Goal: Task Accomplishment & Management: Complete application form

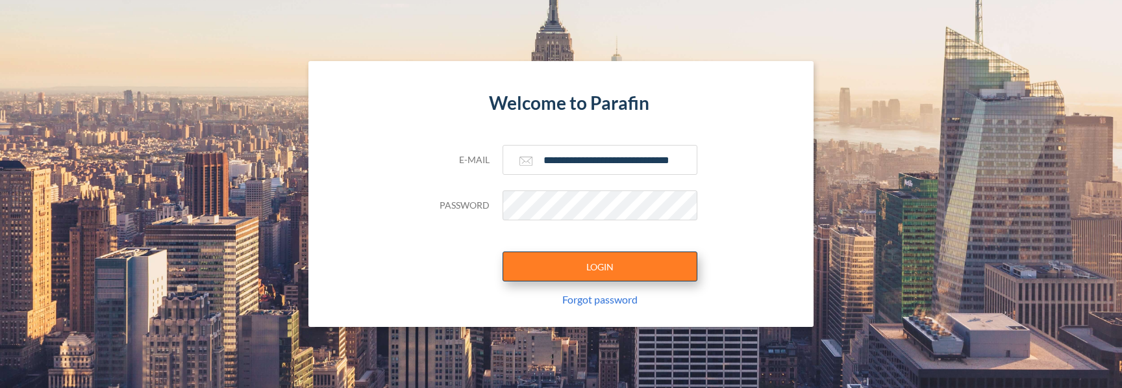
click at [567, 271] on button "LOGIN" at bounding box center [600, 266] width 195 height 30
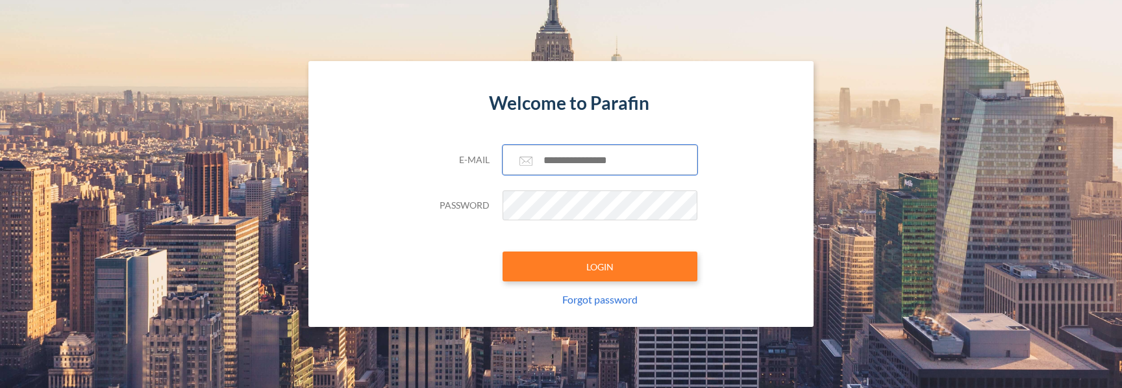
type input "**********"
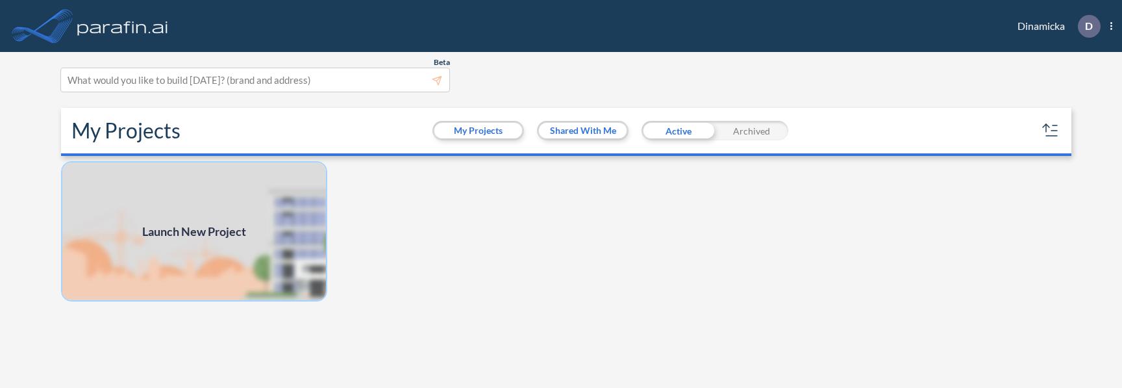
click at [239, 221] on img at bounding box center [194, 231] width 266 height 140
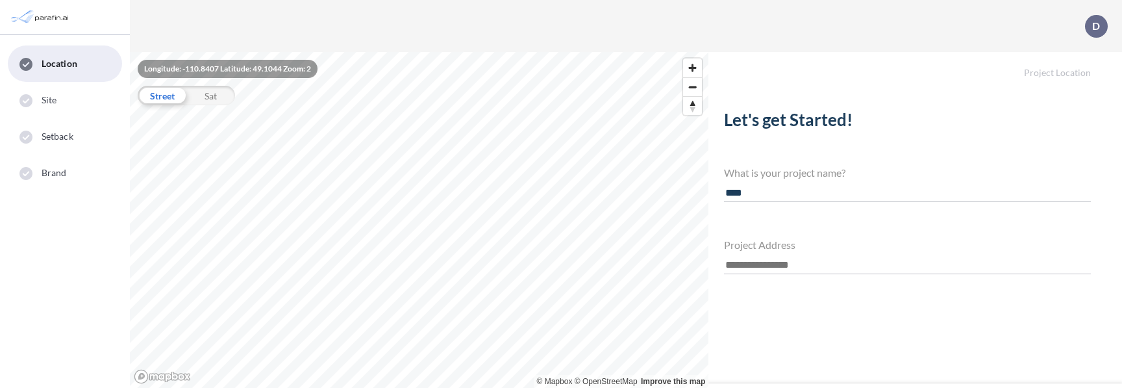
type input "****"
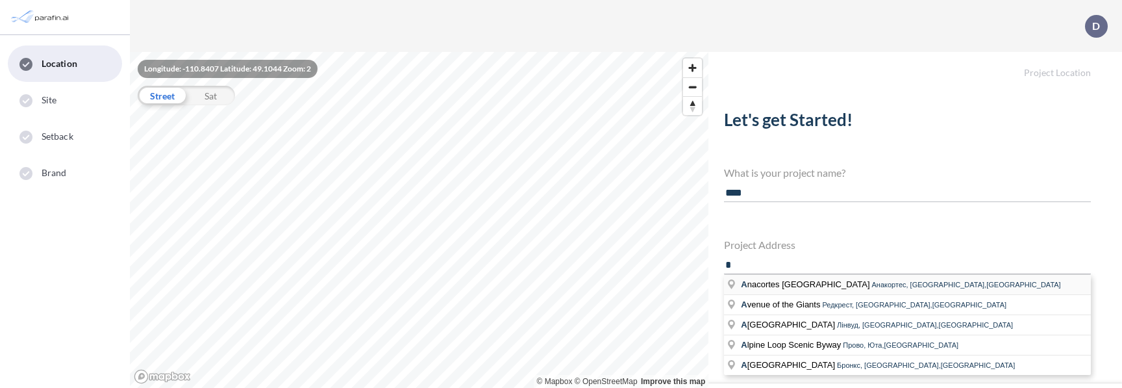
click at [759, 282] on span "A nacortes [GEOGRAPHIC_DATA]" at bounding box center [806, 284] width 131 height 10
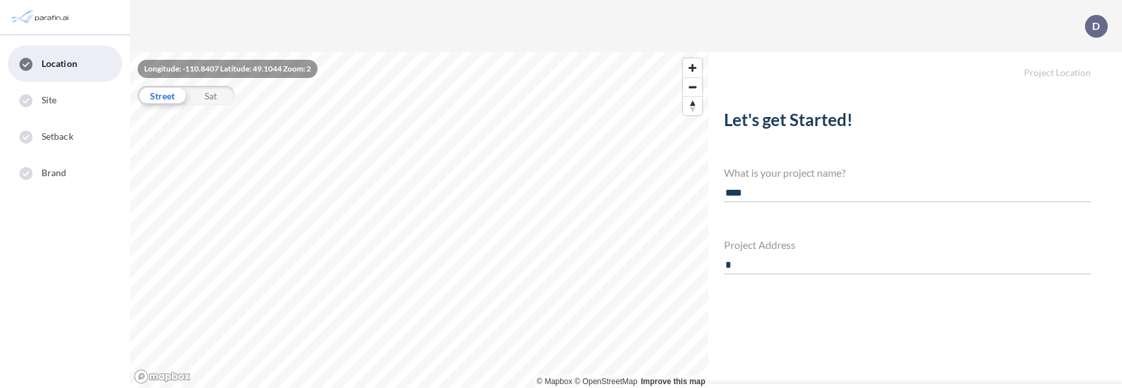
type input "**********"
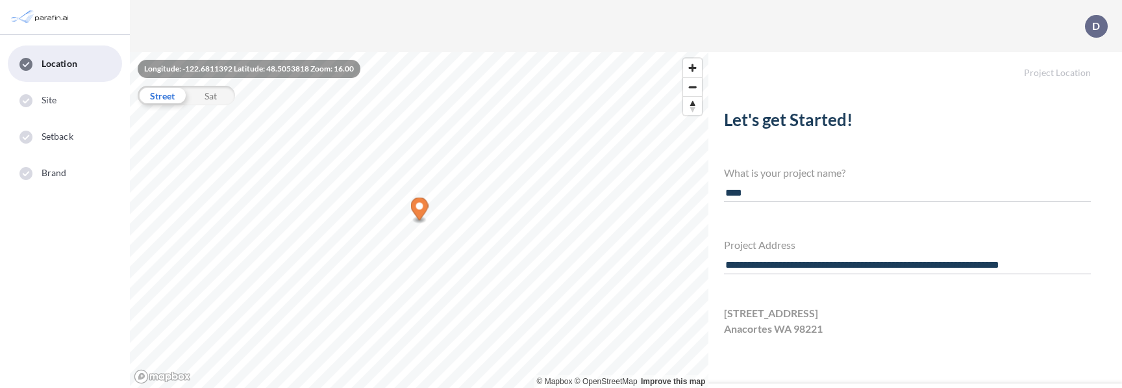
scroll to position [31, 0]
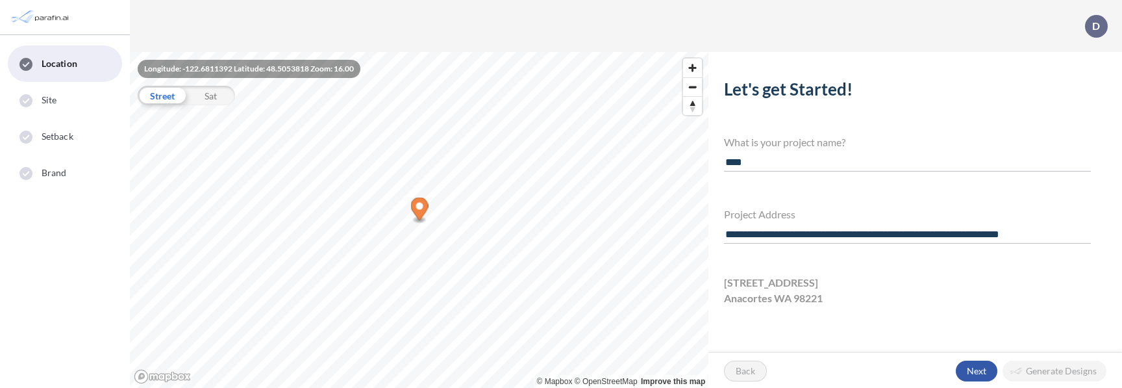
click at [963, 367] on div "button" at bounding box center [977, 370] width 42 height 21
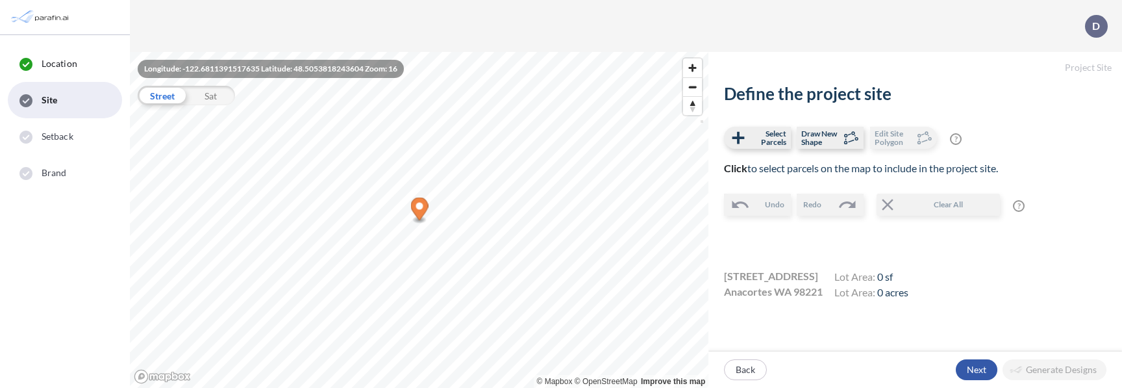
click at [980, 369] on div "button" at bounding box center [977, 369] width 42 height 21
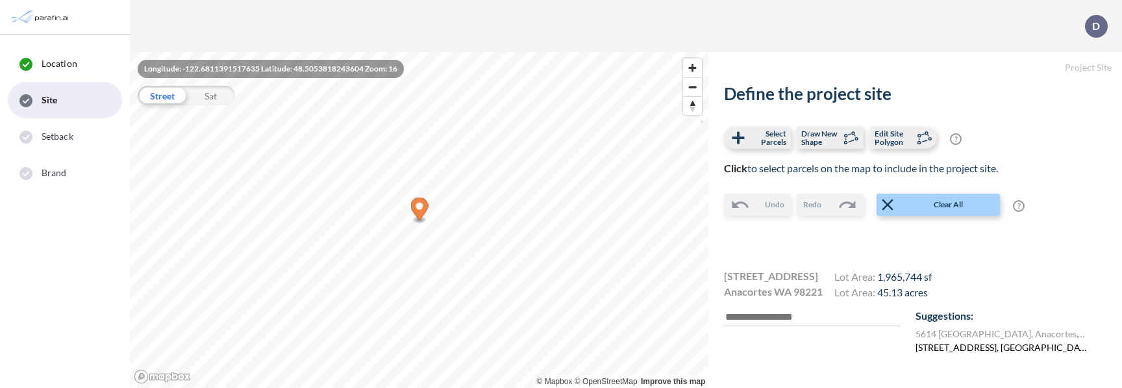
click at [940, 345] on label "[STREET_ADDRESS], [GEOGRAPHIC_DATA]" at bounding box center [1002, 347] width 172 height 14
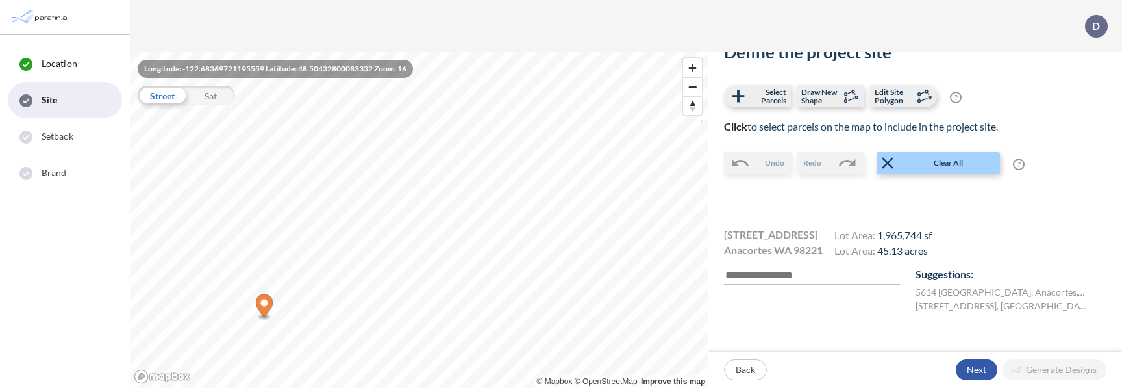
click at [970, 365] on div "button" at bounding box center [977, 369] width 42 height 21
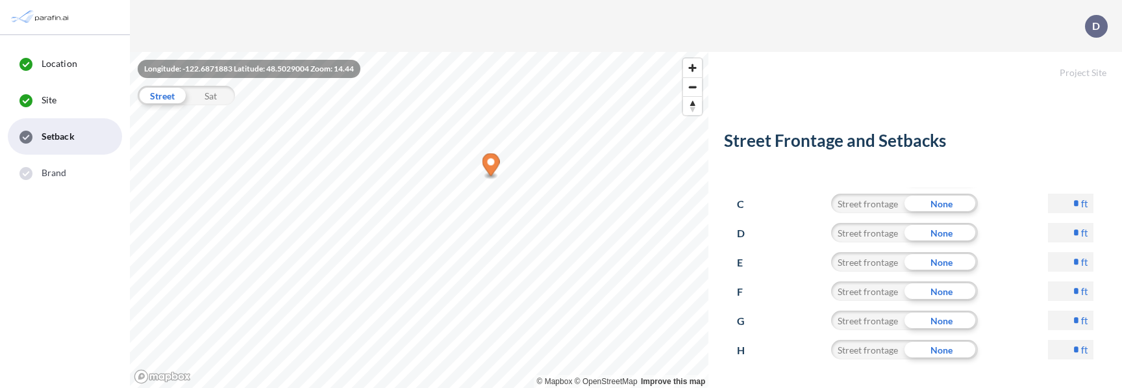
scroll to position [46, 0]
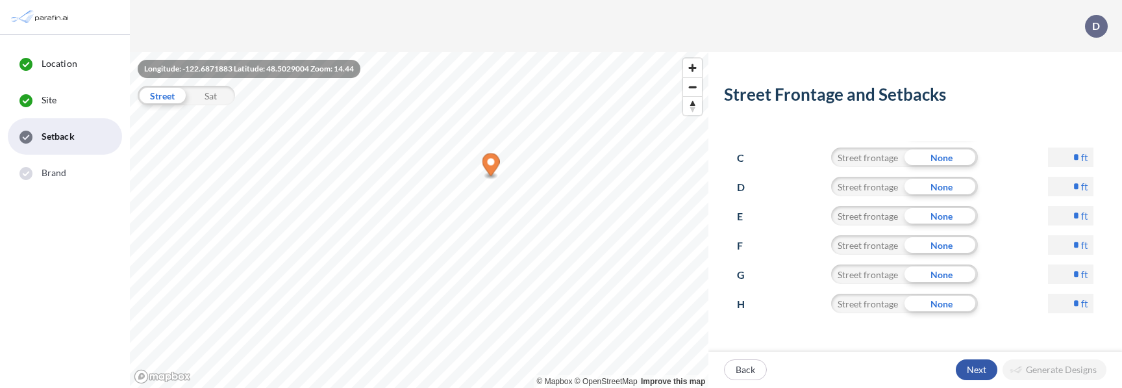
click at [965, 369] on div "button" at bounding box center [977, 369] width 42 height 21
click at [50, 95] on span "Site" at bounding box center [49, 100] width 15 height 13
click at [733, 371] on div "button" at bounding box center [746, 369] width 42 height 19
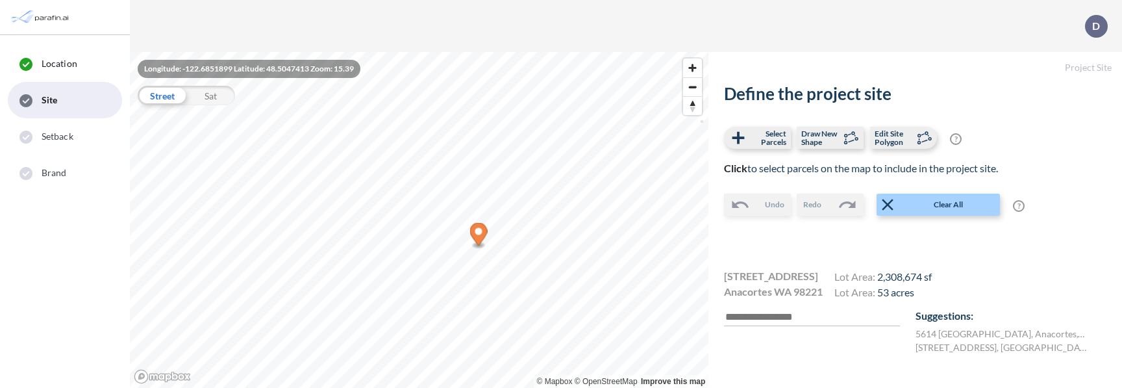
scroll to position [42, 0]
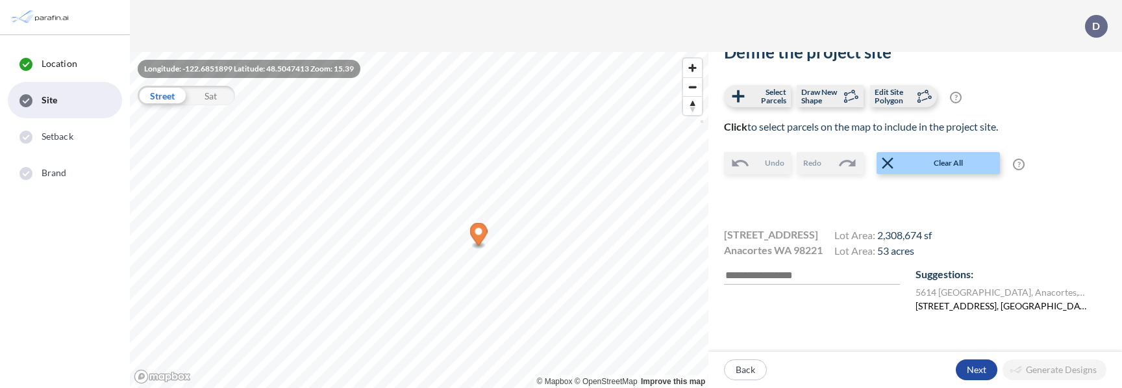
click at [965, 308] on label "[STREET_ADDRESS], [GEOGRAPHIC_DATA]" at bounding box center [1002, 306] width 172 height 14
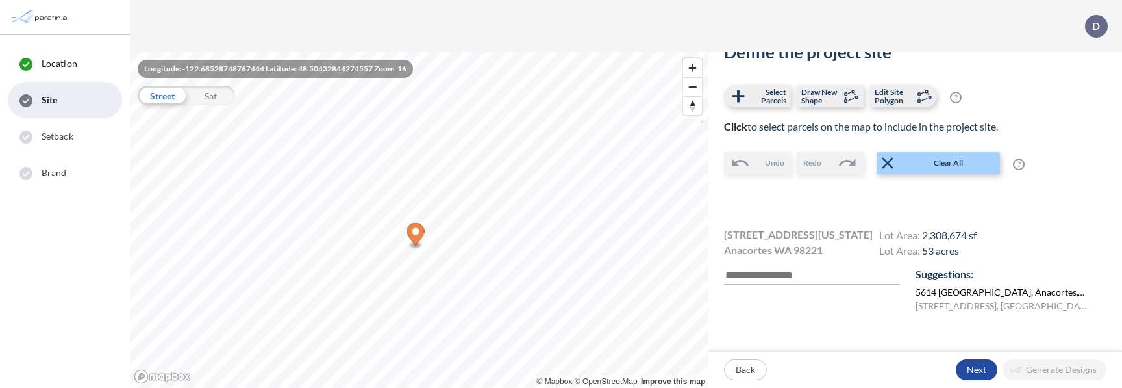
click at [966, 294] on label "[STREET_ADDRESS]" at bounding box center [1002, 292] width 172 height 14
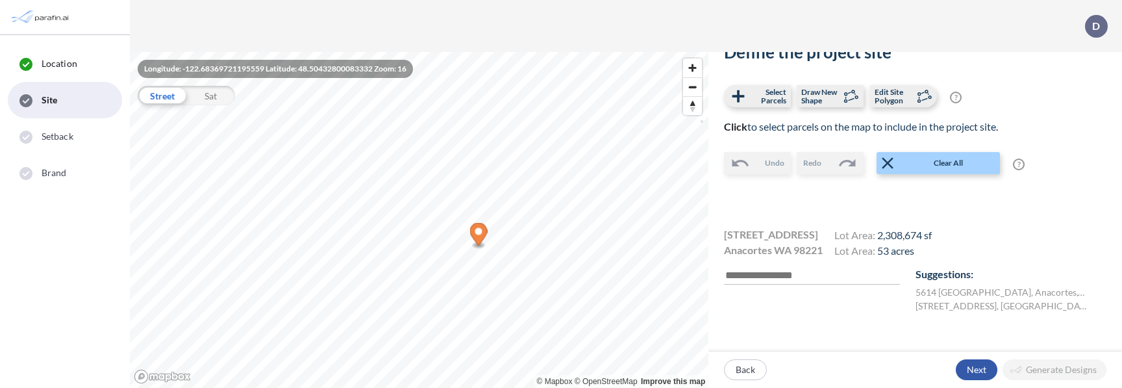
click at [974, 371] on div "button" at bounding box center [977, 369] width 42 height 21
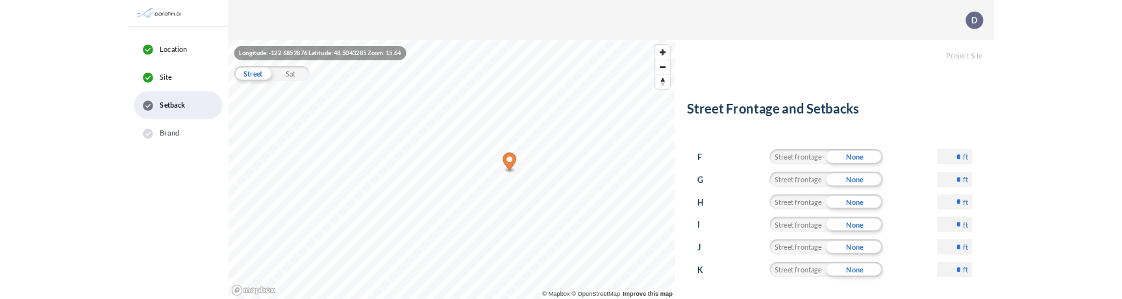
scroll to position [46, 0]
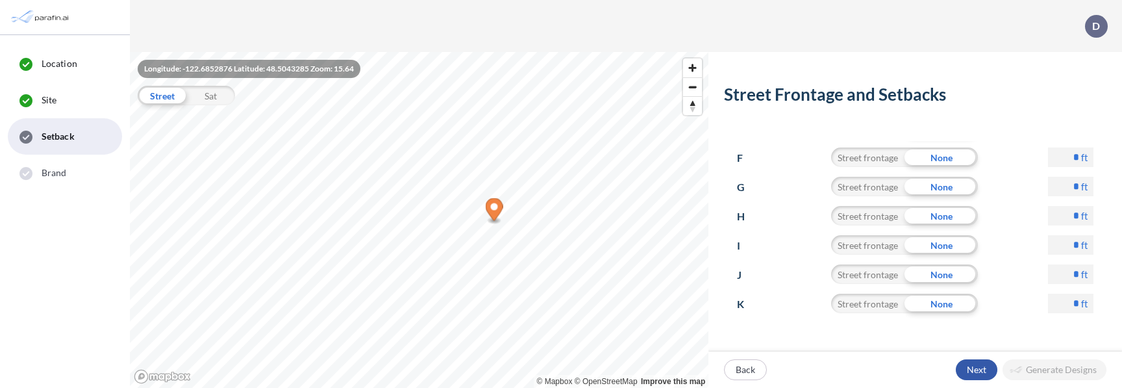
click at [962, 360] on div "button" at bounding box center [977, 369] width 42 height 21
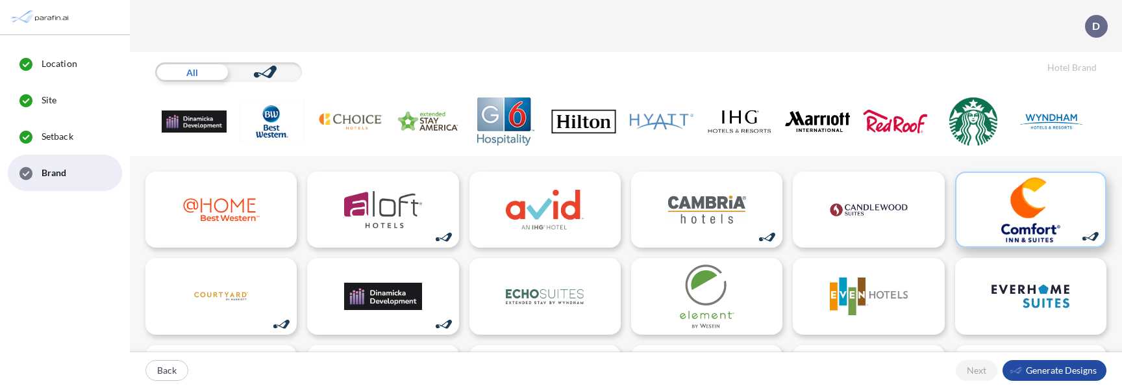
click at [1003, 204] on img at bounding box center [1031, 209] width 78 height 65
click at [1055, 373] on div "button" at bounding box center [1055, 370] width 104 height 21
